Goal: Download file/media

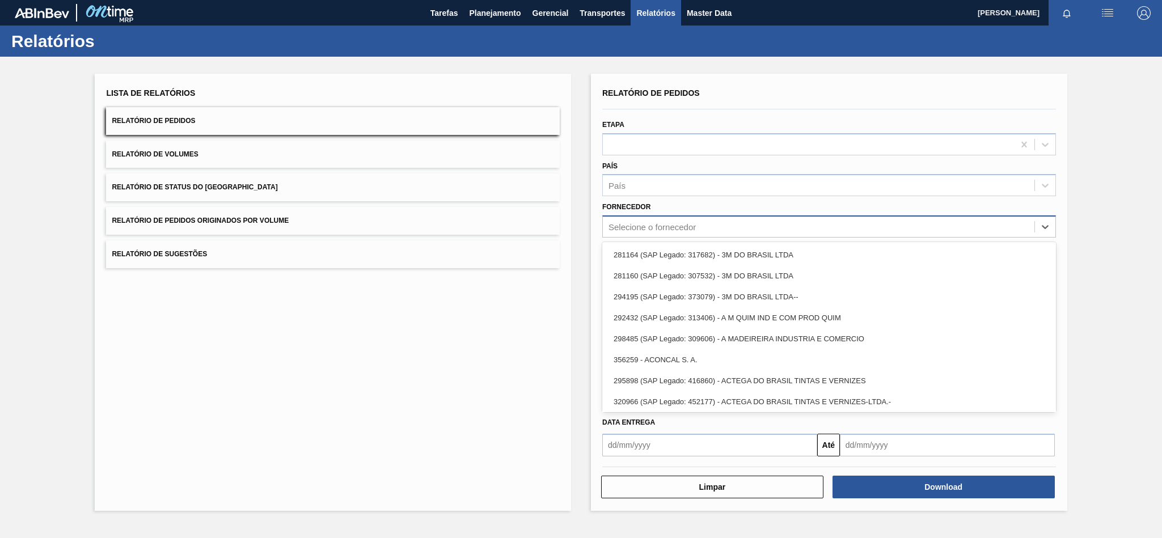
click at [640, 228] on div "Selecione o fornecedor" at bounding box center [651, 227] width 87 height 10
paste input "307331"
type input "307331"
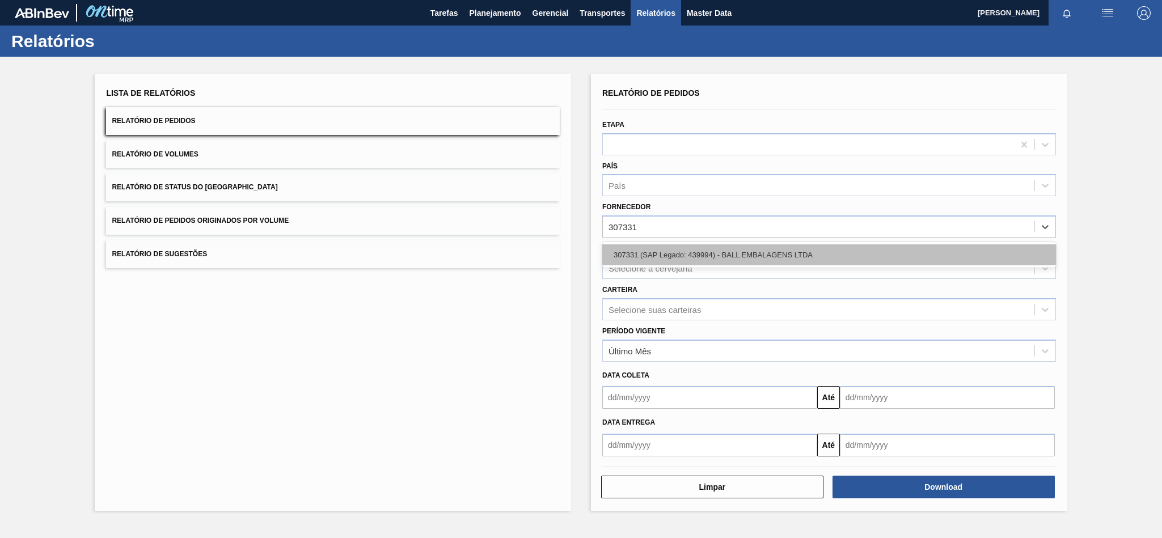
click at [636, 252] on div "307331 (SAP Legado: 439994) - BALL EMBALAGENS LTDA" at bounding box center [829, 254] width 454 height 21
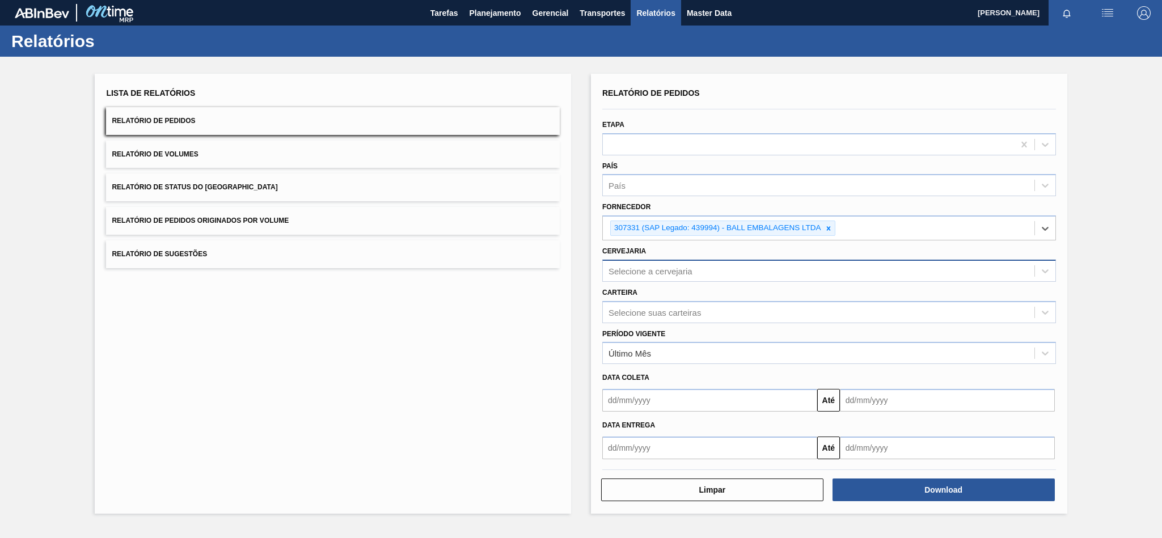
click at [663, 269] on div "Selecione a cervejaria" at bounding box center [650, 271] width 84 height 10
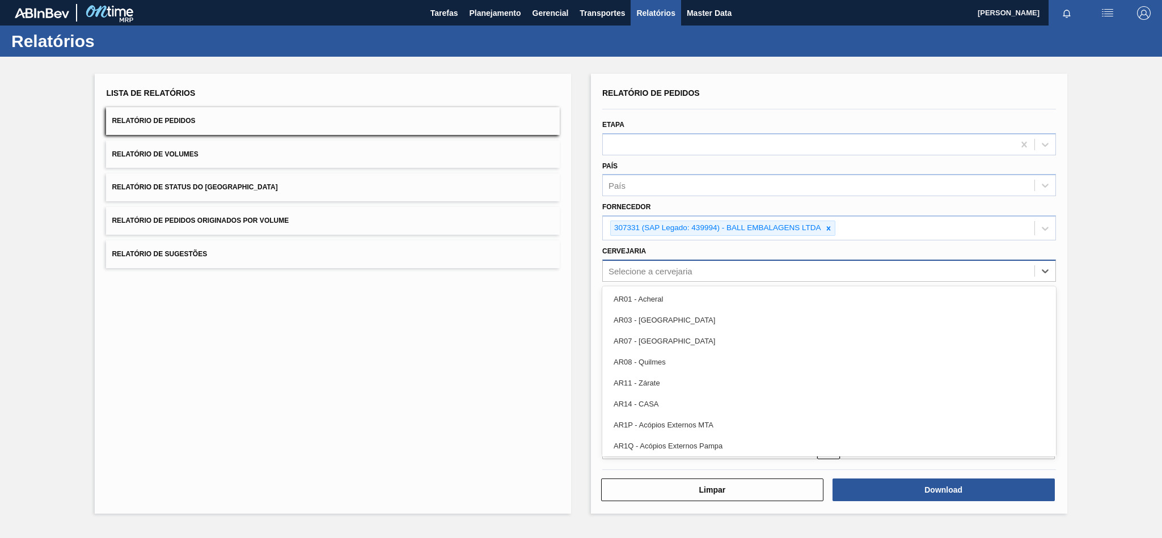
paste input "BR16"
type input "BR16"
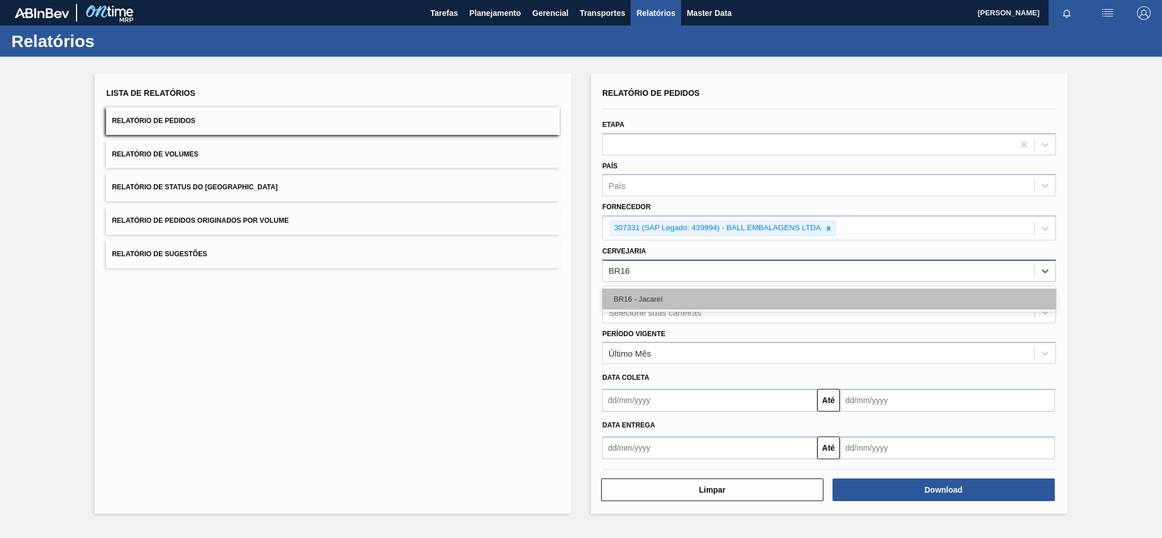
click at [650, 301] on div "BR16 - Jacareí" at bounding box center [829, 299] width 454 height 21
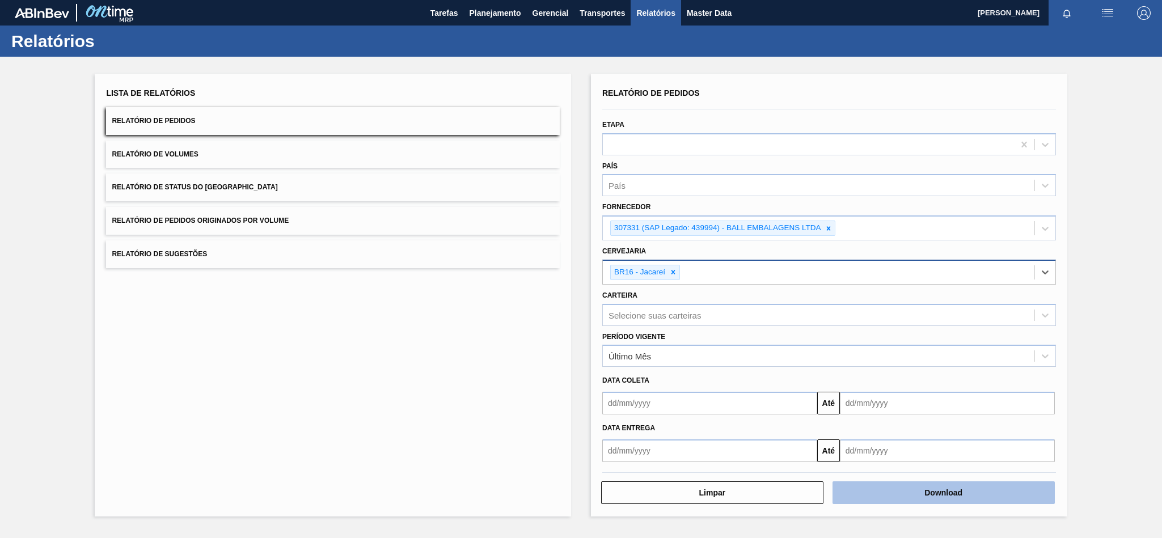
click at [925, 494] on button "Download" at bounding box center [943, 492] width 222 height 23
click at [827, 228] on icon at bounding box center [828, 229] width 8 height 8
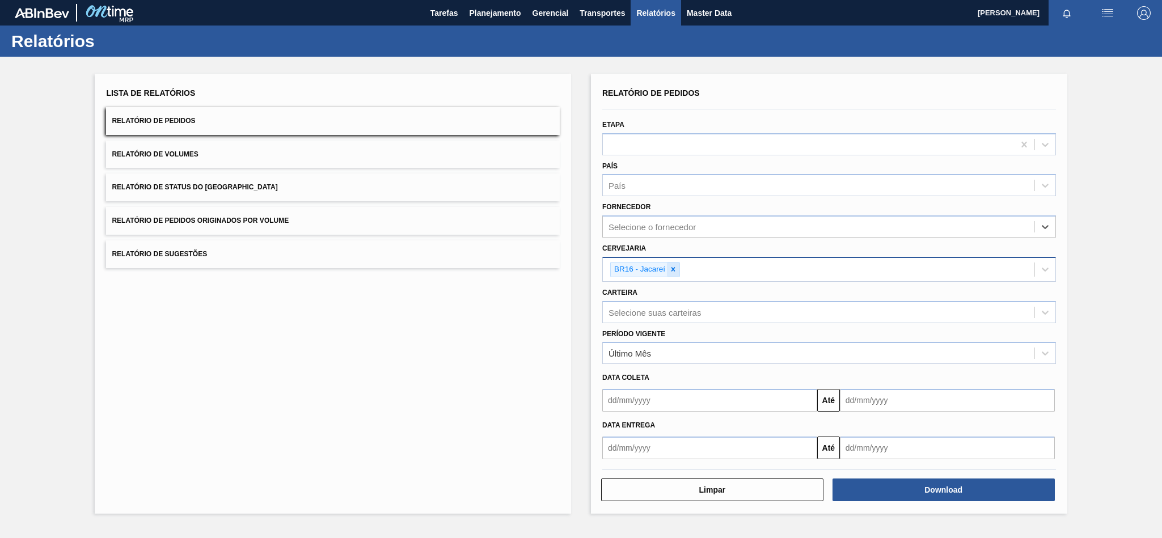
click at [672, 269] on icon at bounding box center [673, 270] width 4 height 4
